Goal: Task Accomplishment & Management: Manage account settings

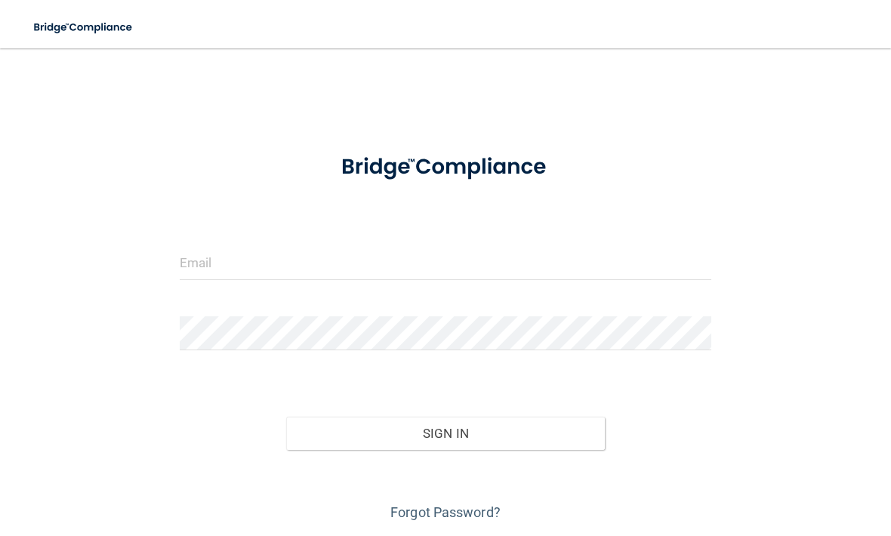
click at [379, 241] on form "Invalid email/password. You don't have permission to access that page. Sign In …" at bounding box center [446, 332] width 532 height 386
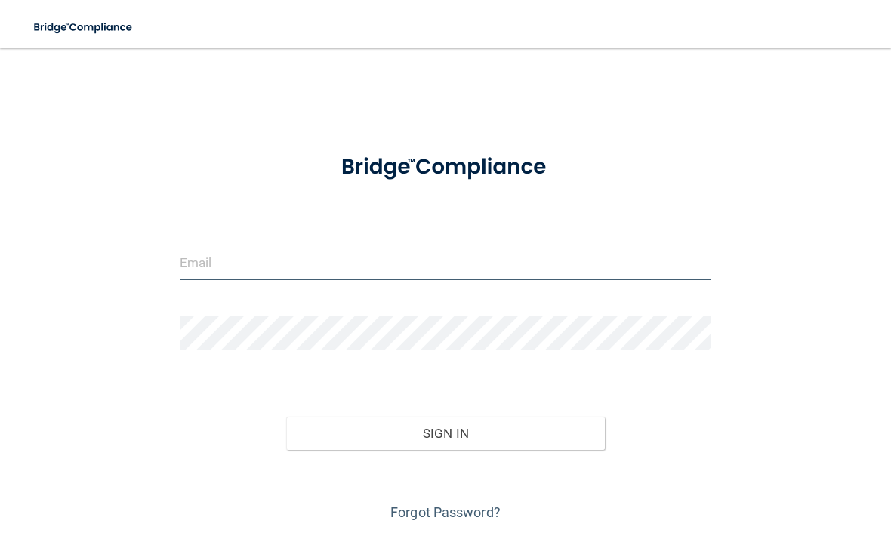
click at [344, 246] on input "email" at bounding box center [446, 263] width 532 height 34
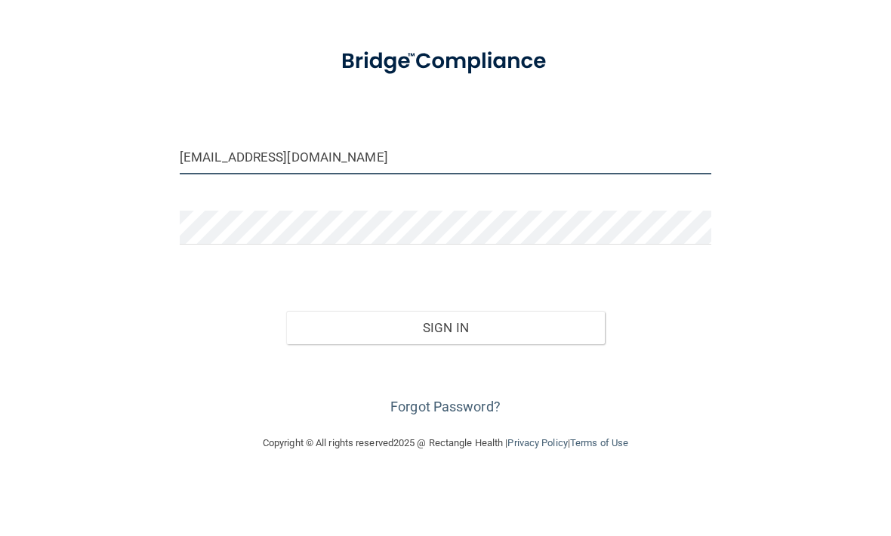
scroll to position [48, 0]
type input "[EMAIL_ADDRESS][DOMAIN_NAME]"
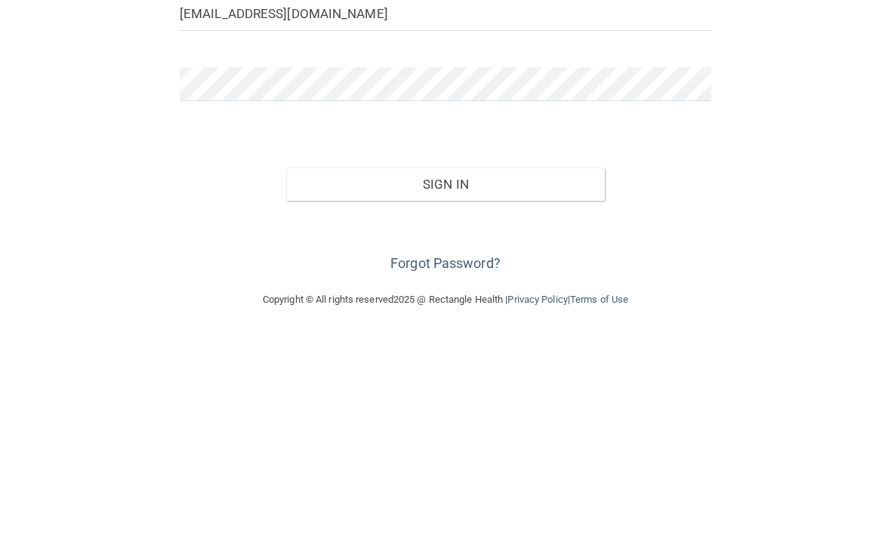
click at [462, 369] on button "Sign In" at bounding box center [445, 385] width 319 height 33
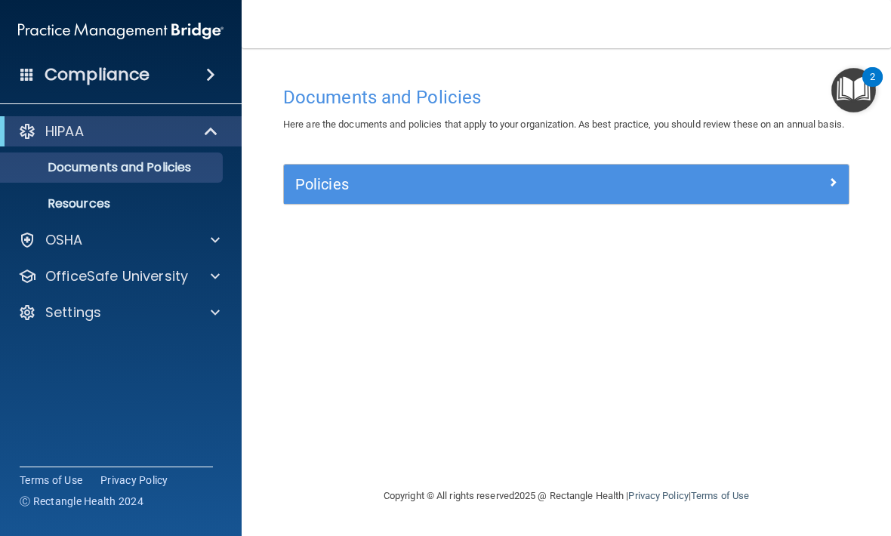
click at [187, 305] on div "Settings" at bounding box center [100, 313] width 187 height 18
click at [146, 336] on link "My Account" at bounding box center [104, 349] width 238 height 30
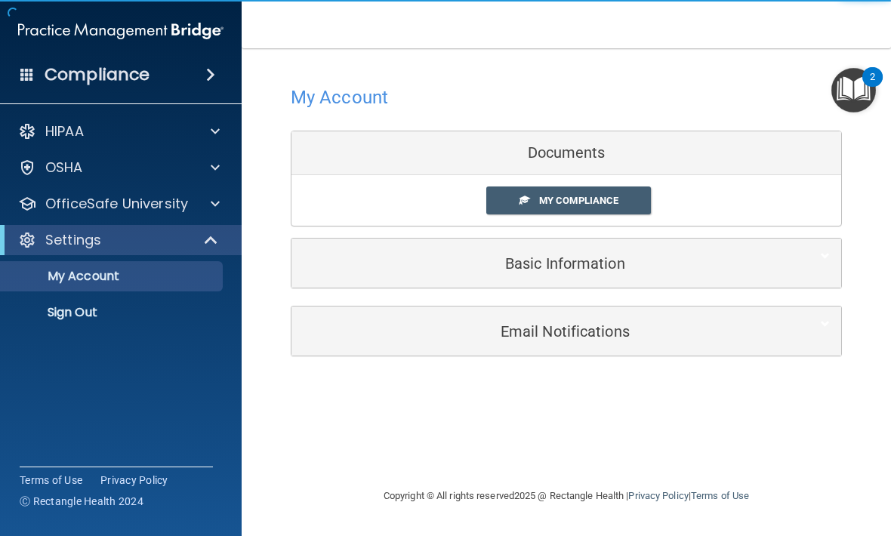
click at [632, 256] on h5 "Basic Information" at bounding box center [543, 263] width 481 height 17
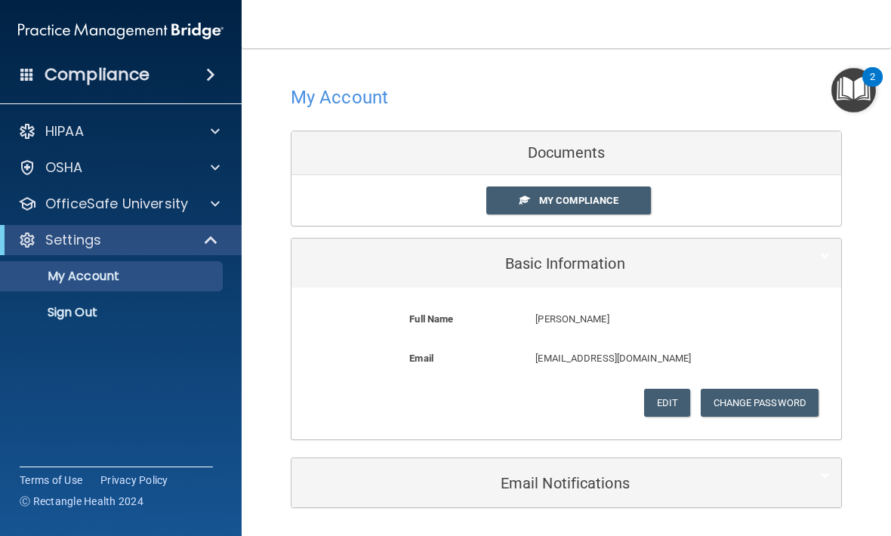
click at [767, 394] on button "Change Password" at bounding box center [760, 403] width 119 height 28
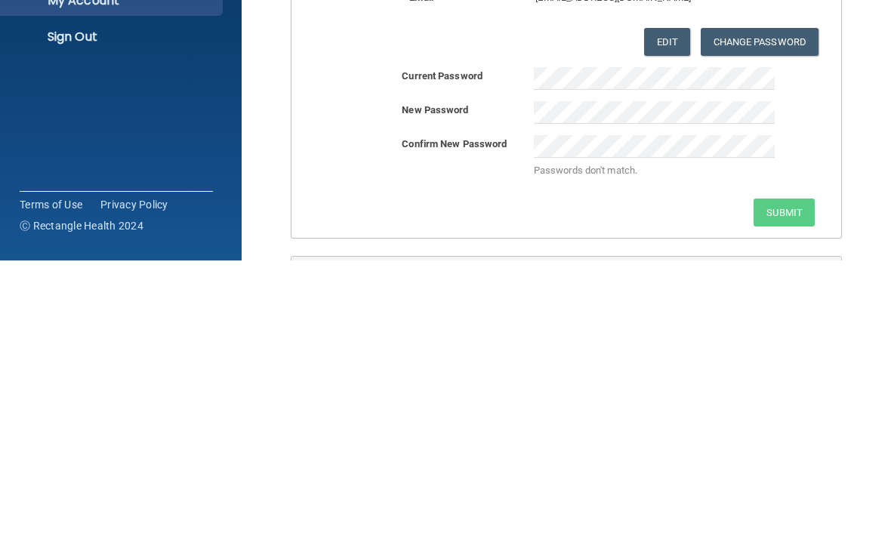
click at [777, 343] on div "Current Password New Password Confirm New Password Passwords don't match. Submit" at bounding box center [567, 422] width 550 height 159
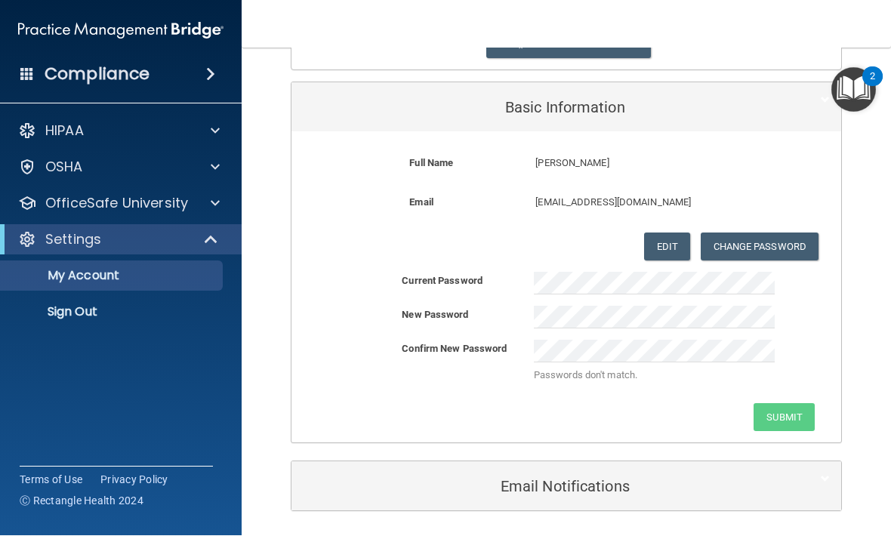
scroll to position [150, 0]
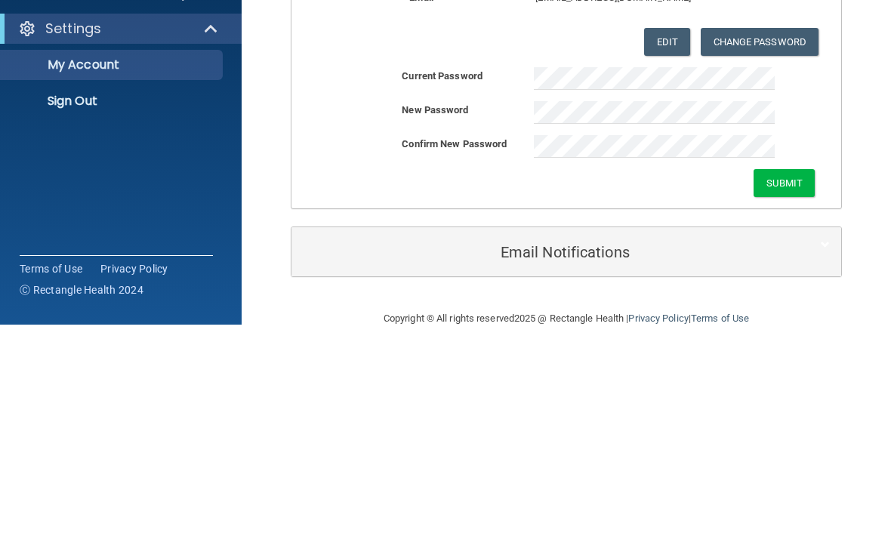
click at [775, 381] on button "Submit" at bounding box center [784, 395] width 61 height 28
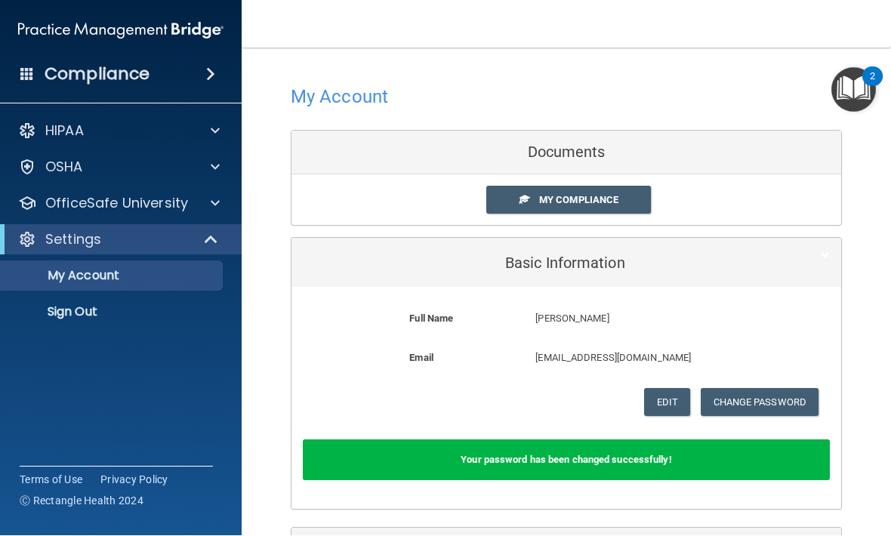
scroll to position [0, 0]
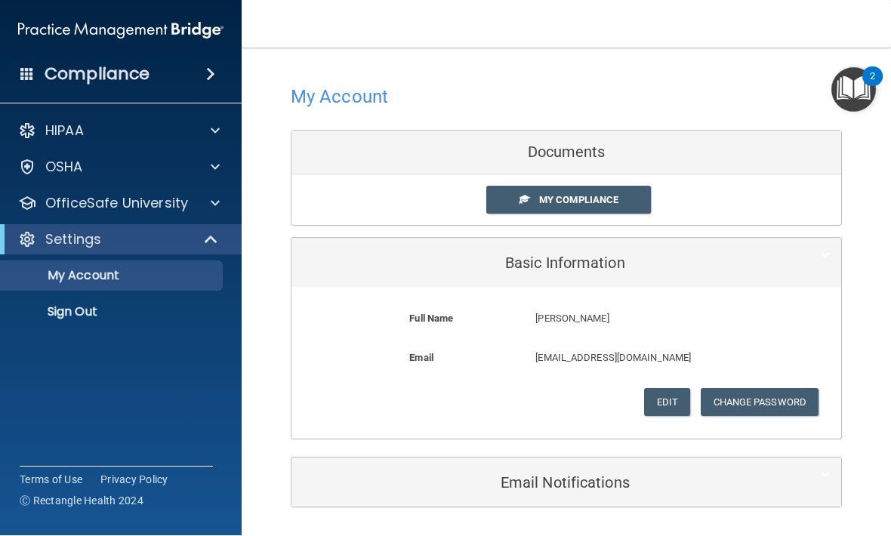
click at [164, 131] on div "HIPAA" at bounding box center [100, 131] width 187 height 18
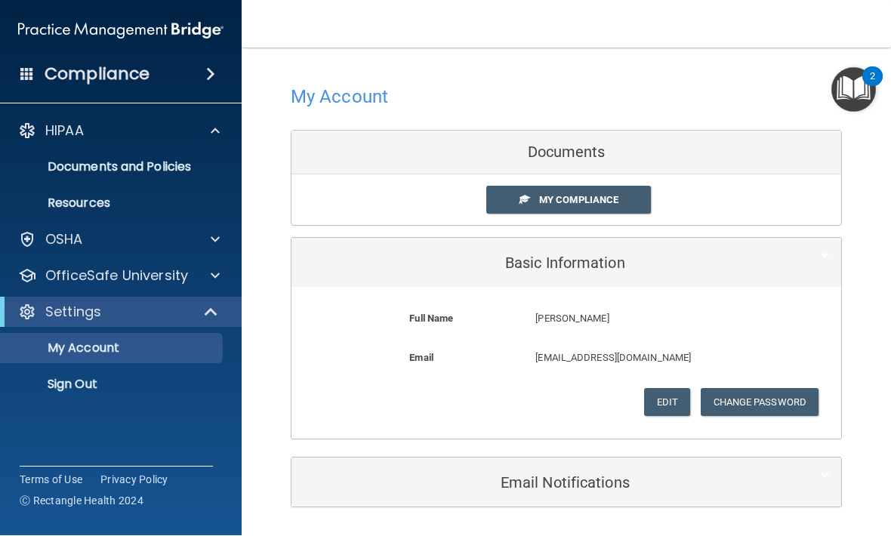
click at [215, 137] on span at bounding box center [215, 131] width 9 height 18
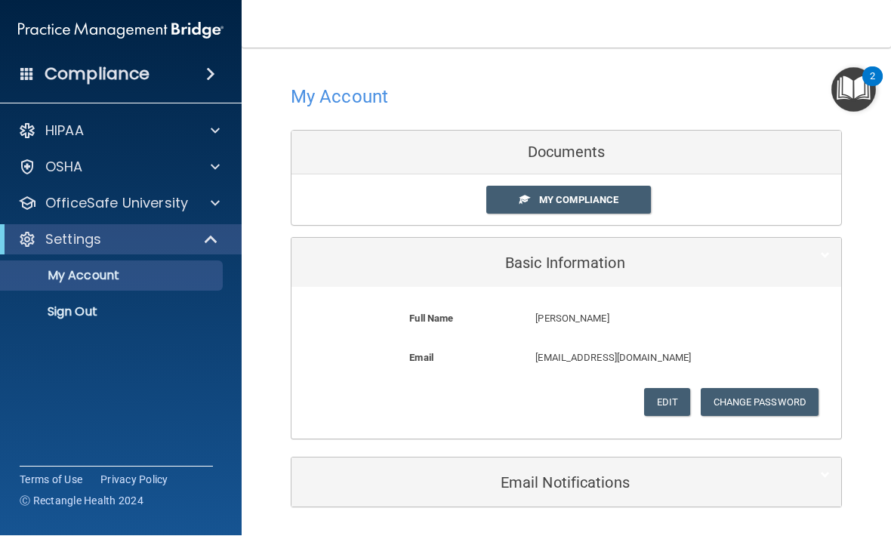
click at [197, 128] on div at bounding box center [213, 131] width 38 height 18
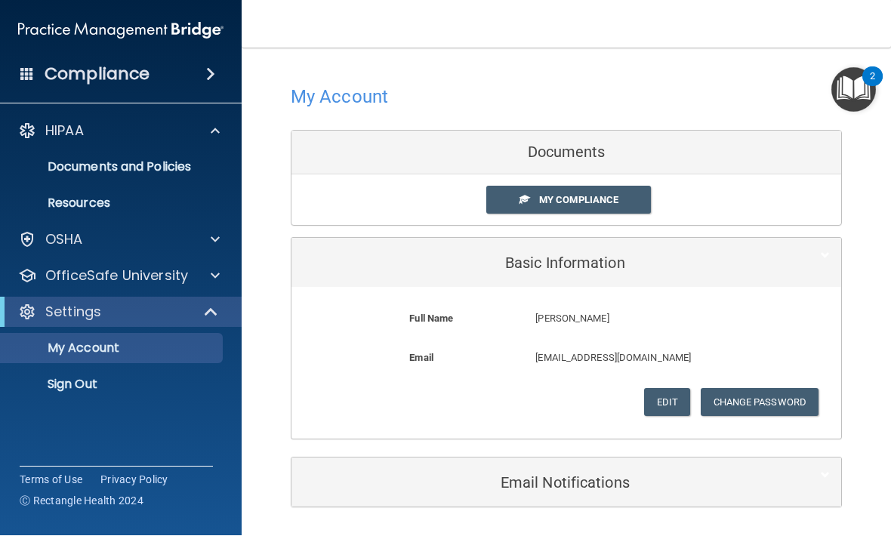
click at [187, 162] on p "Documents and Policies" at bounding box center [113, 167] width 206 height 15
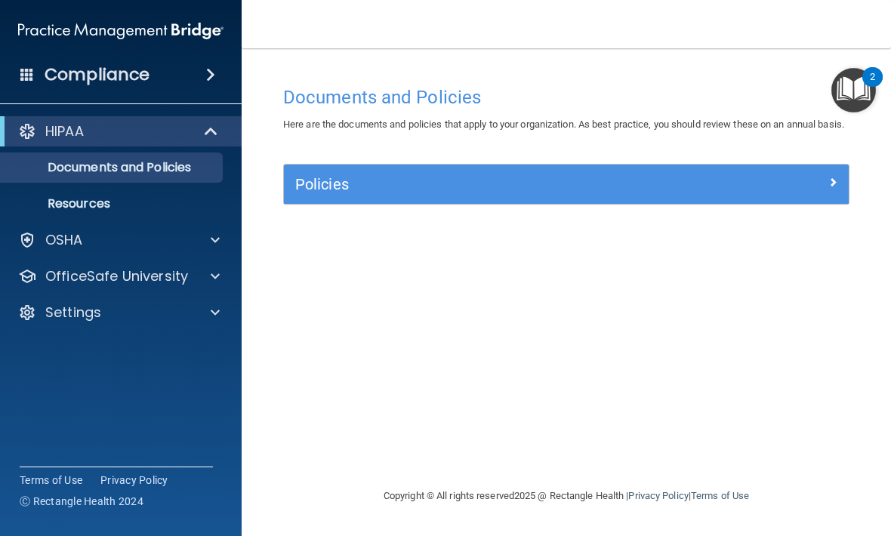
click at [806, 190] on div at bounding box center [778, 181] width 141 height 18
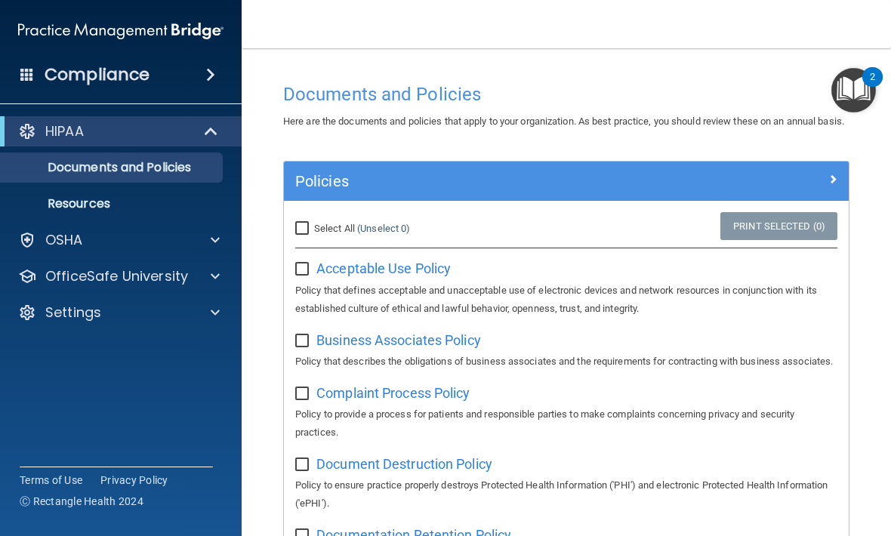
scroll to position [6, 0]
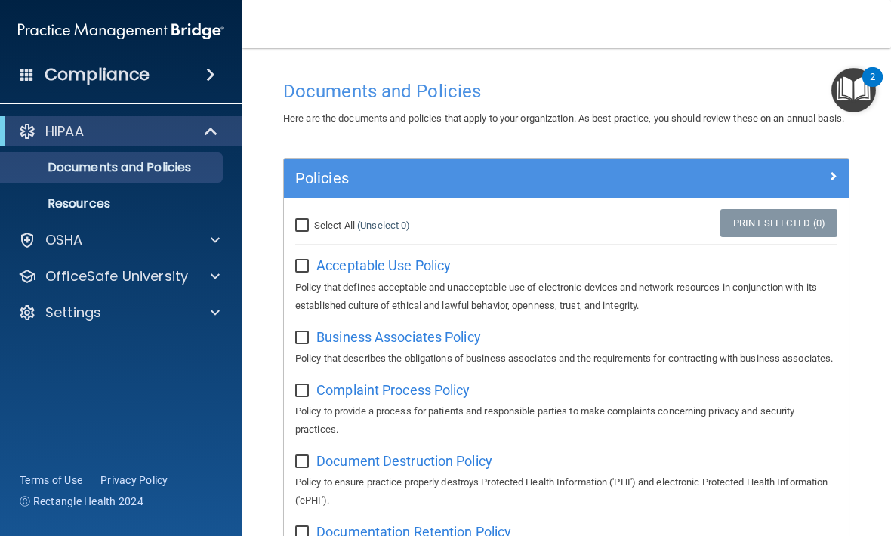
click at [299, 270] on label at bounding box center [304, 261] width 19 height 17
click at [299, 272] on input "checkbox" at bounding box center [303, 267] width 17 height 12
click at [306, 273] on input "checkbox" at bounding box center [303, 267] width 17 height 12
checkbox input "false"
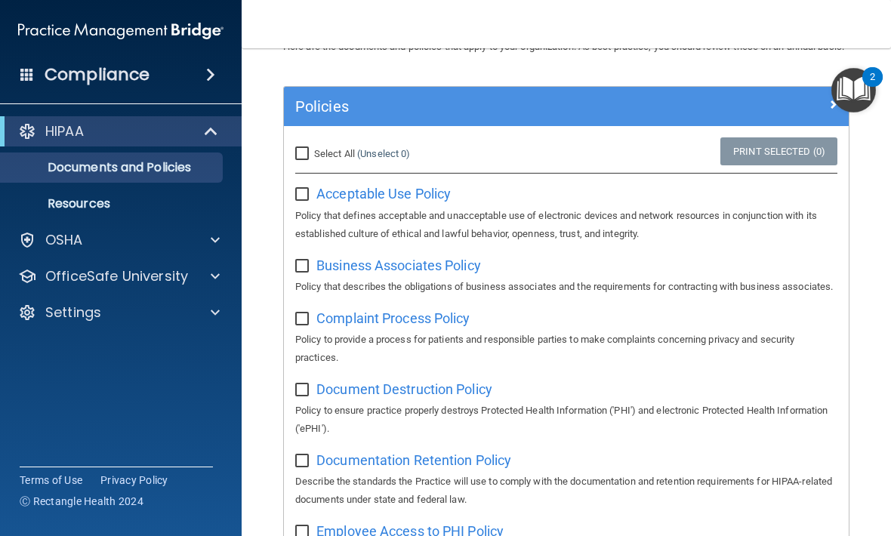
scroll to position [84, 0]
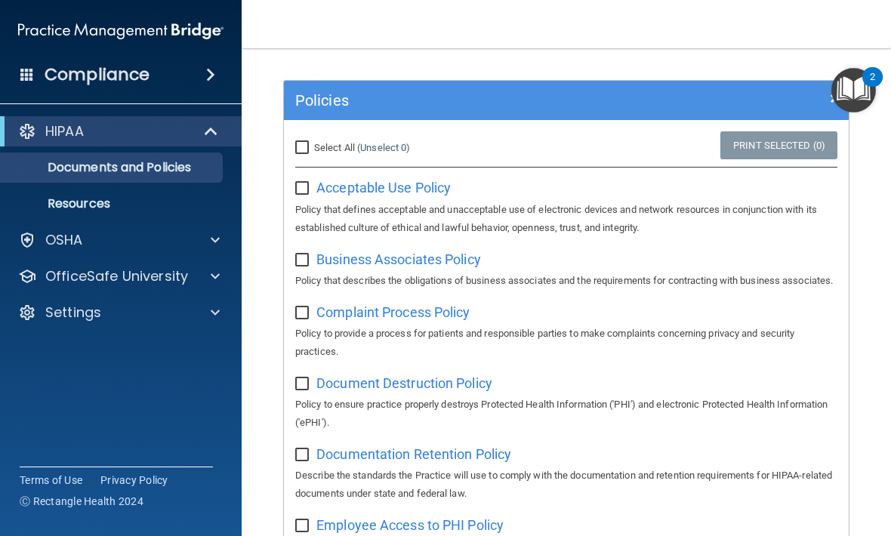
click at [308, 154] on input "Select All (Unselect 0) Unselect All" at bounding box center [303, 148] width 17 height 12
checkbox input "true"
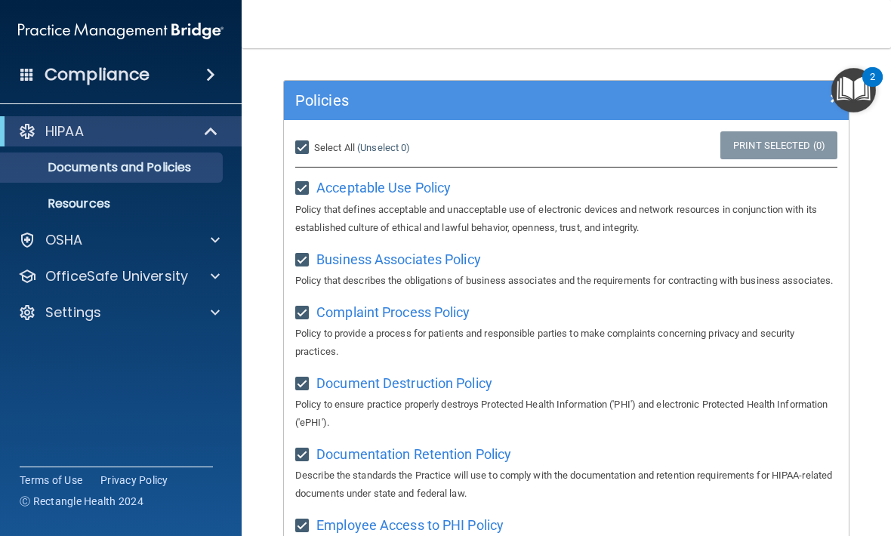
checkbox input "true"
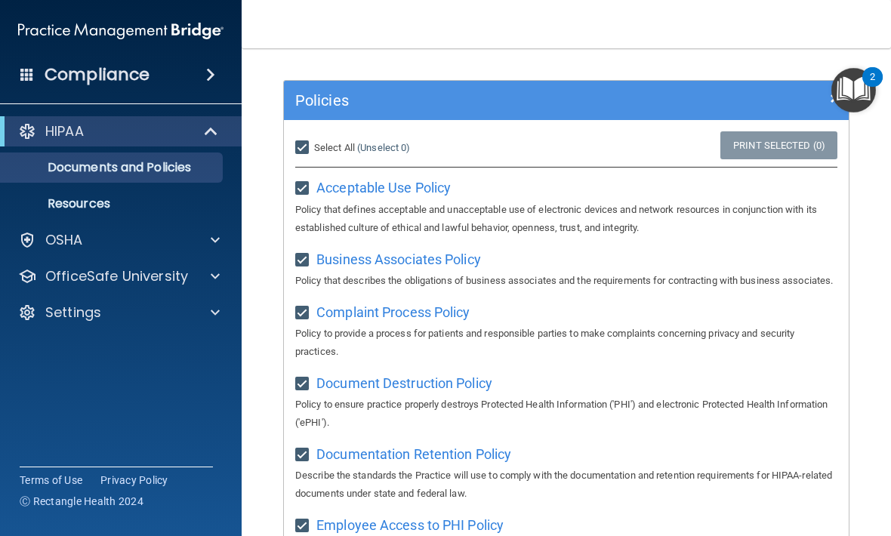
checkbox input "true"
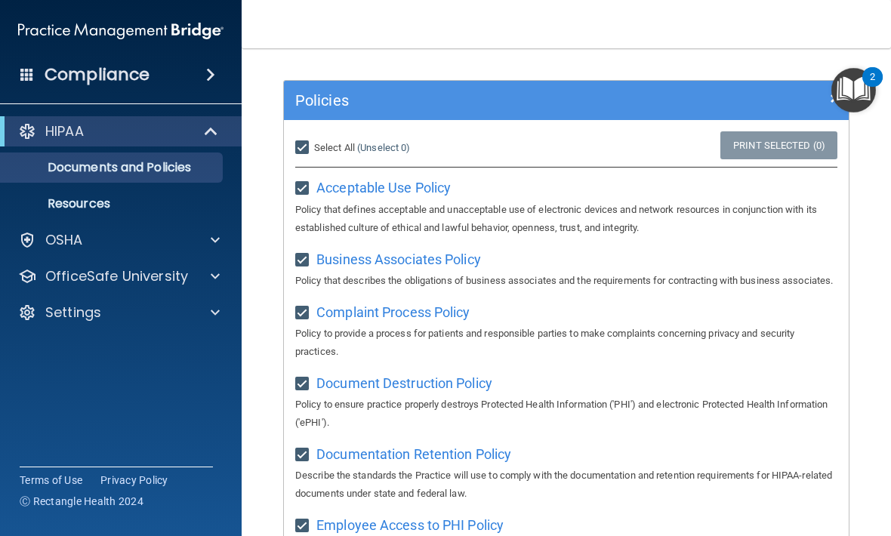
checkbox input "true"
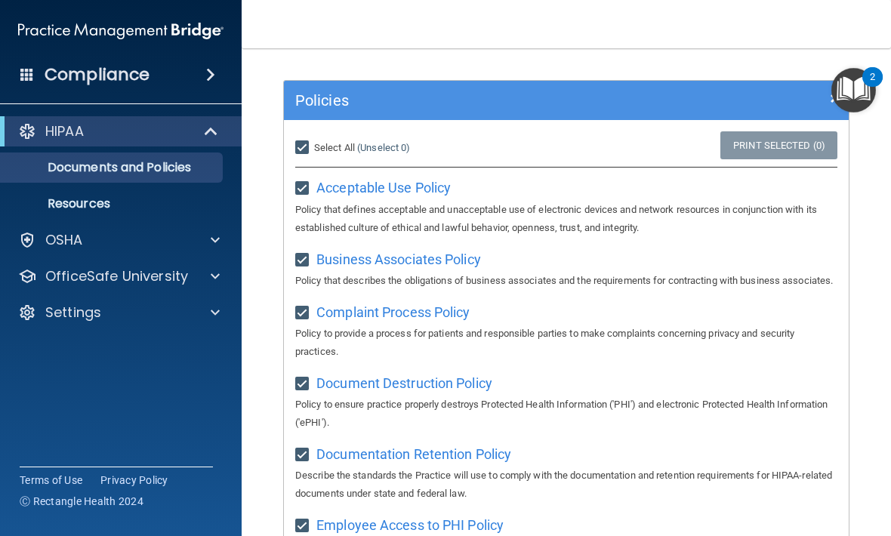
checkbox input "true"
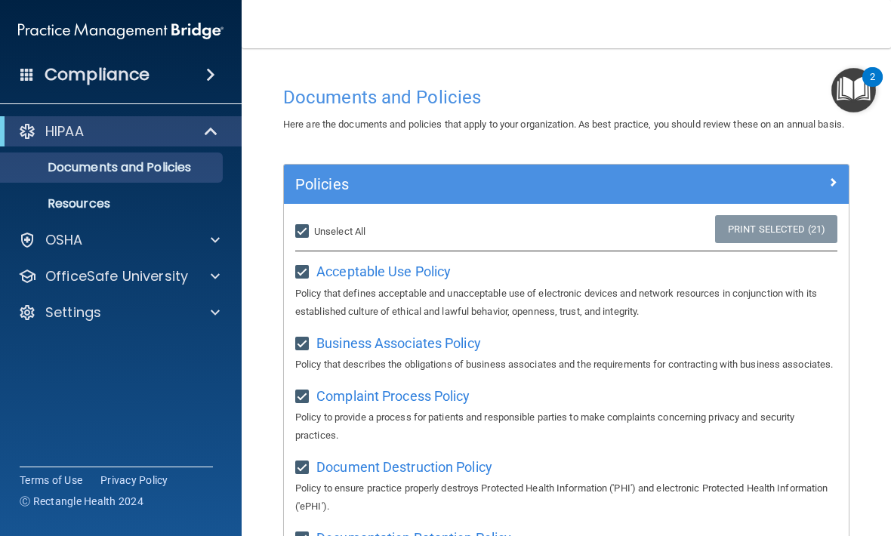
scroll to position [0, 0]
click at [822, 190] on div at bounding box center [778, 181] width 141 height 18
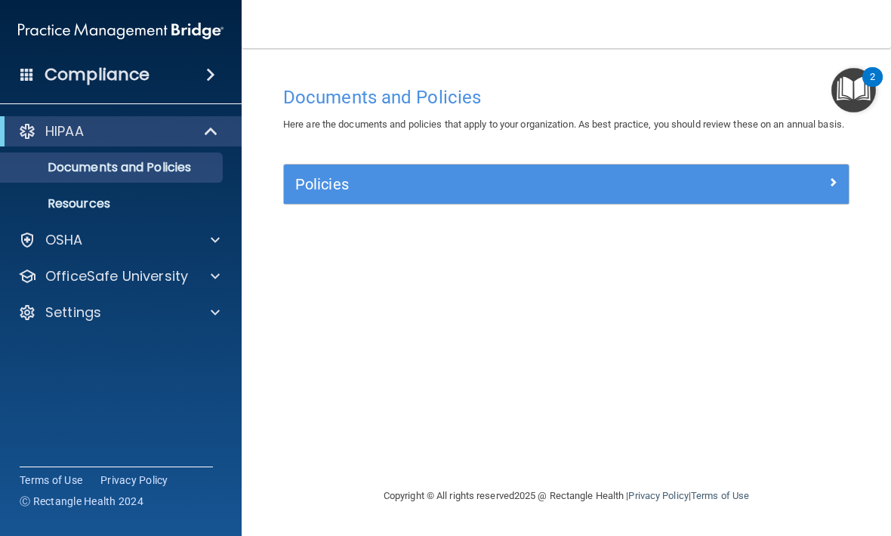
click at [799, 190] on div at bounding box center [778, 181] width 141 height 18
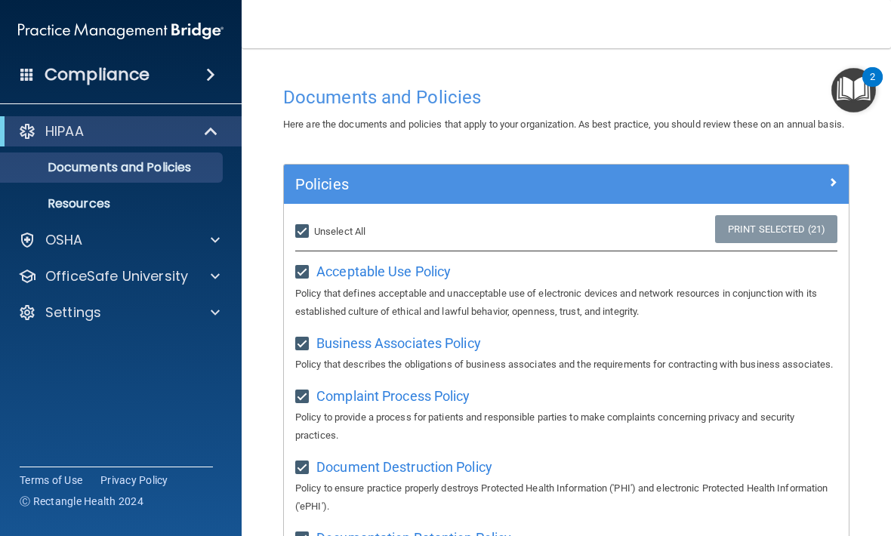
click at [780, 243] on link "Print Selected (21)" at bounding box center [776, 229] width 122 height 28
click at [199, 203] on p "Resources" at bounding box center [113, 203] width 206 height 15
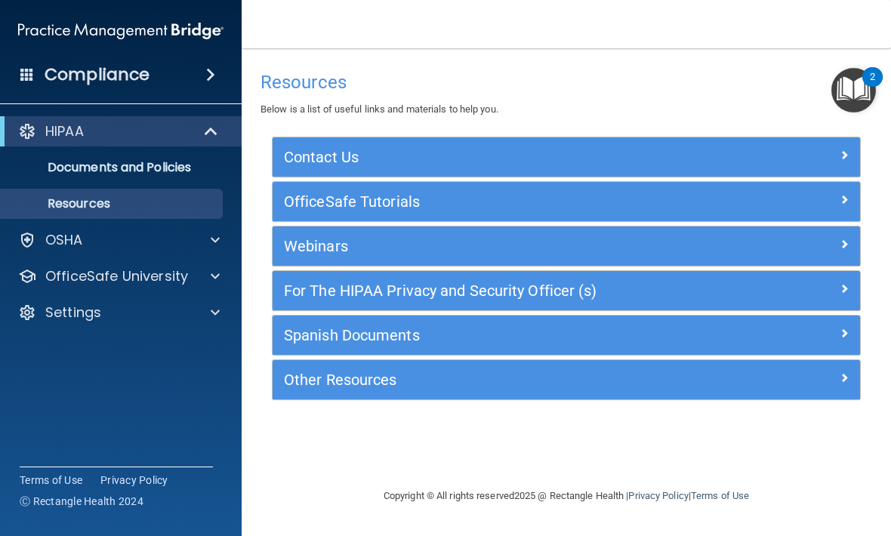
click at [212, 172] on p "Documents and Policies" at bounding box center [113, 167] width 206 height 15
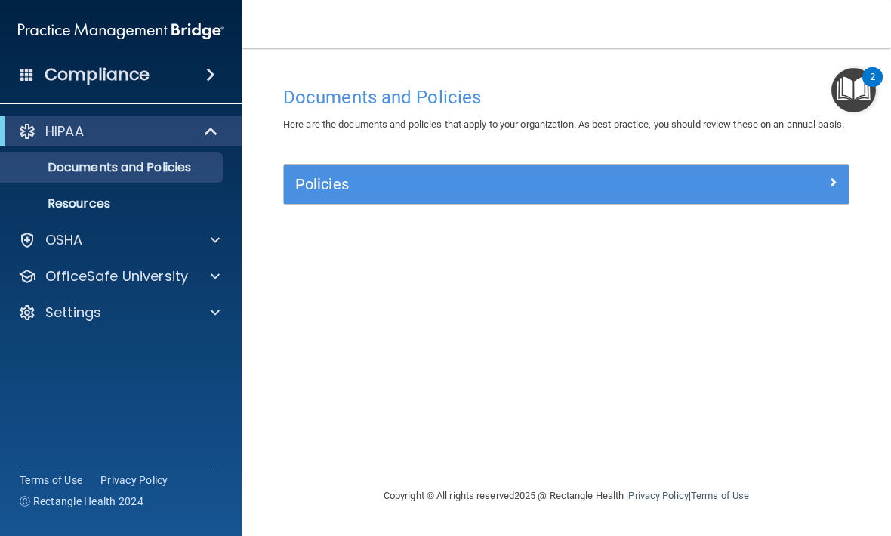
click at [176, 232] on div "OSHA" at bounding box center [100, 240] width 187 height 18
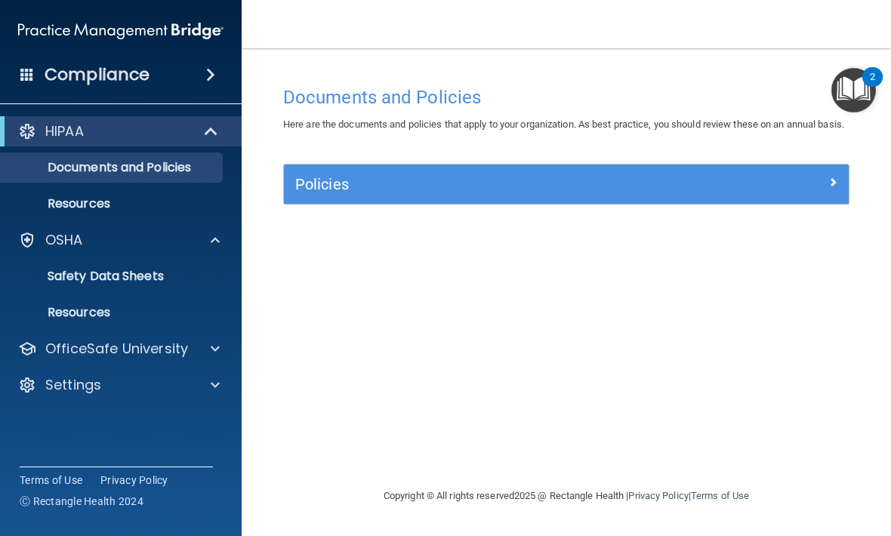
click at [174, 261] on link "Safety Data Sheets" at bounding box center [104, 276] width 238 height 30
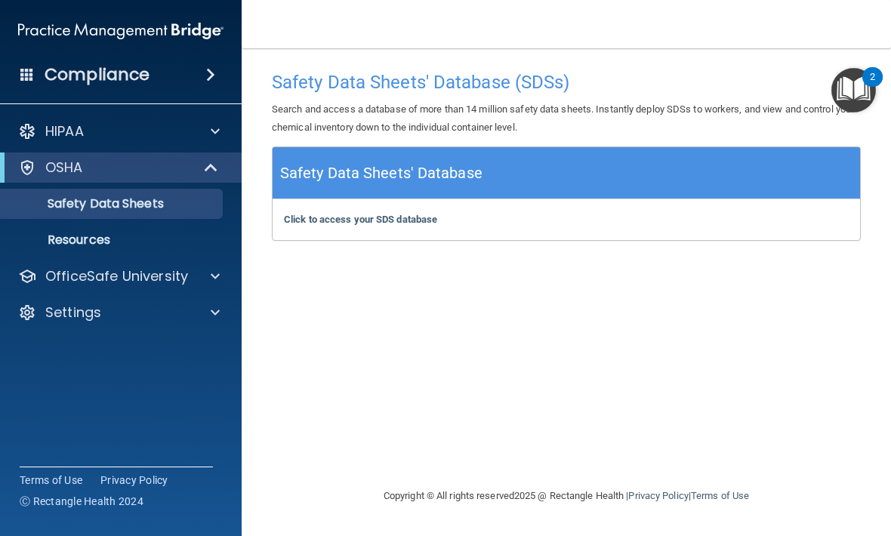
click at [749, 208] on div "Click to access your SDS database Click to access your SDS database" at bounding box center [567, 219] width 588 height 41
click at [405, 204] on div "Click to access your SDS database Click to access your SDS database" at bounding box center [567, 219] width 588 height 41
click at [378, 214] on b "Click to access your SDS database" at bounding box center [360, 219] width 153 height 11
click at [172, 227] on link "Resources" at bounding box center [104, 240] width 238 height 30
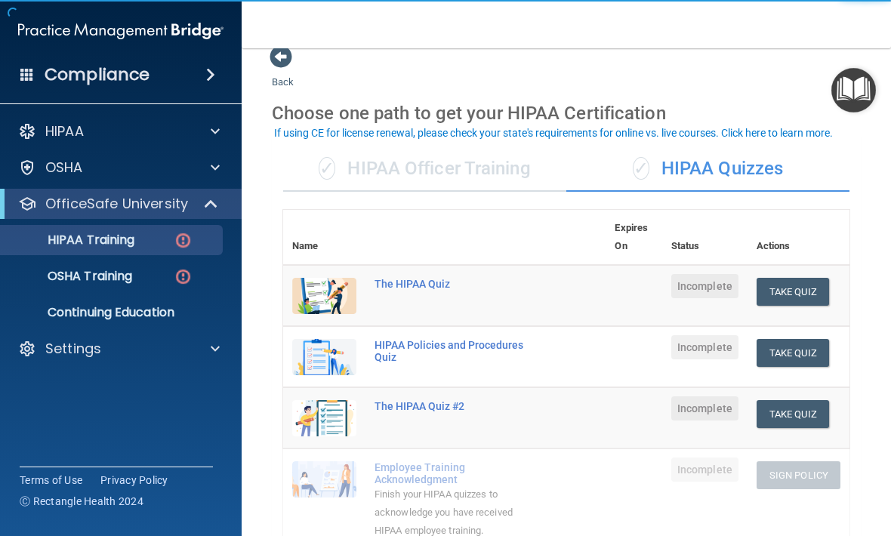
scroll to position [20, 0]
